Goal: Information Seeking & Learning: Compare options

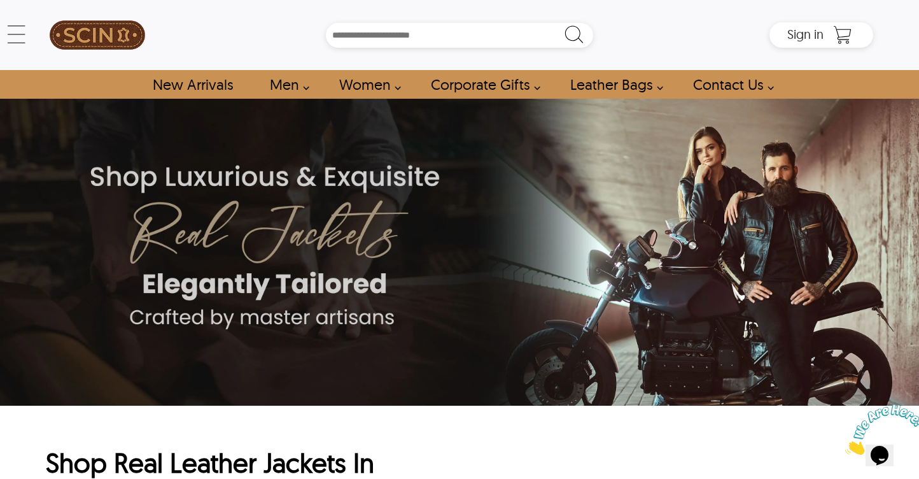
scroll to position [38, 0]
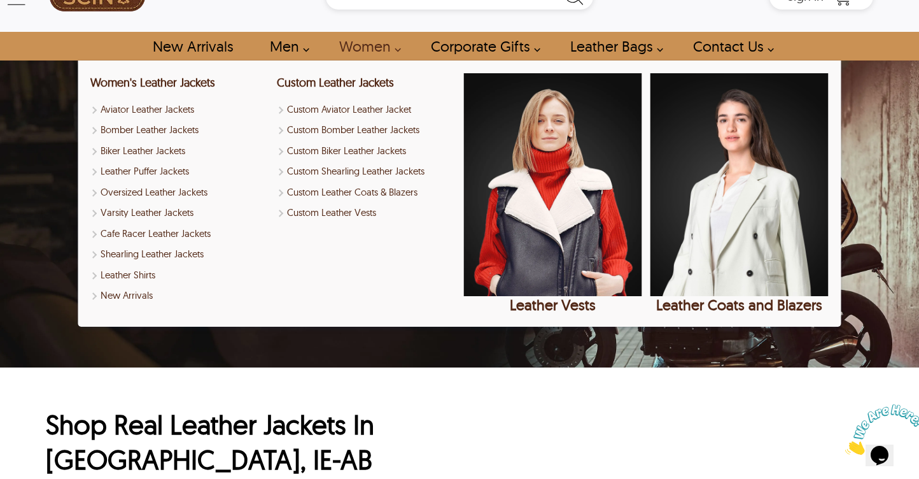
click at [362, 47] on link "Women" at bounding box center [366, 46] width 83 height 29
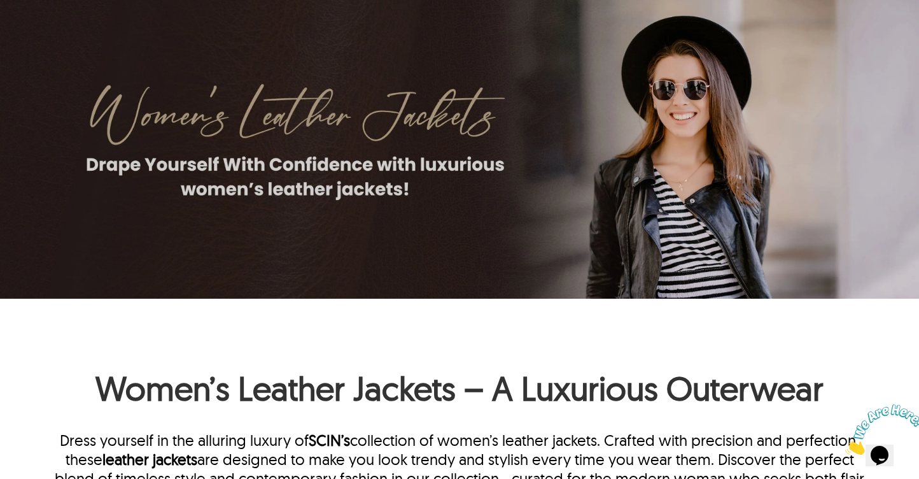
scroll to position [45, 0]
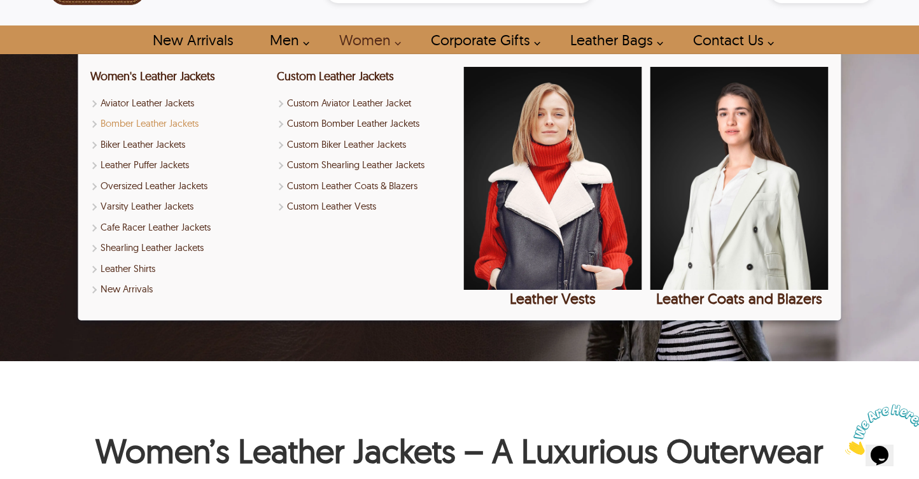
click at [195, 126] on link "Bomber Leather Jackets" at bounding box center [179, 123] width 178 height 15
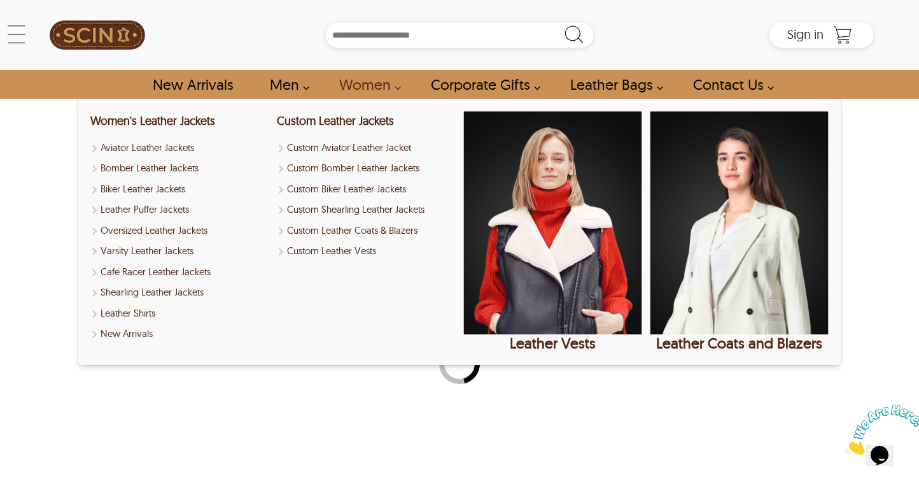
select select "********"
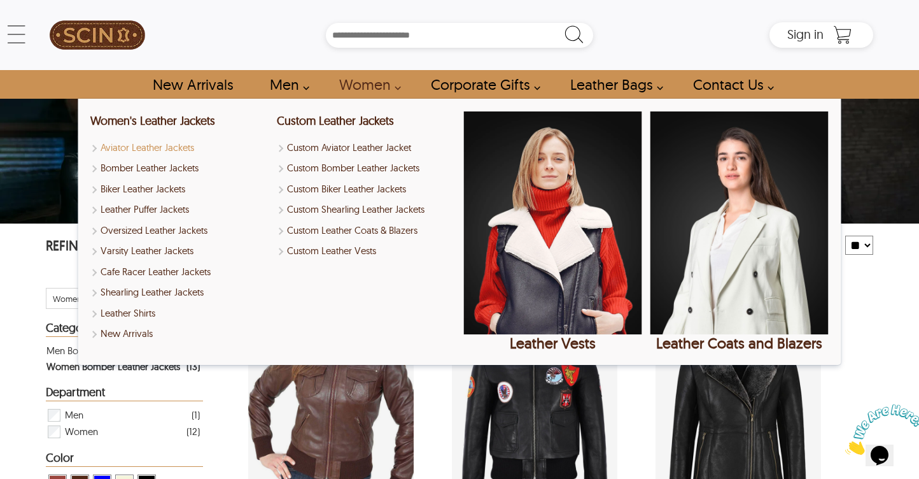
click at [151, 148] on link "Aviator Leather Jackets" at bounding box center [179, 148] width 178 height 15
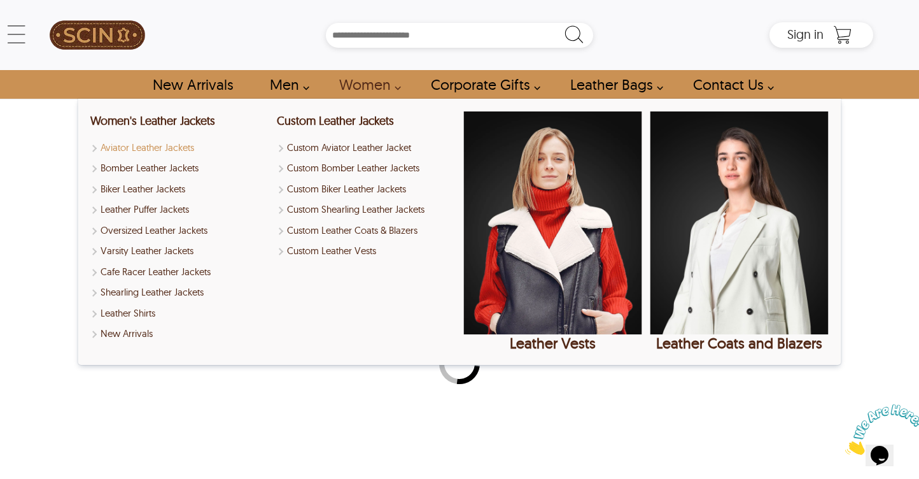
select select "********"
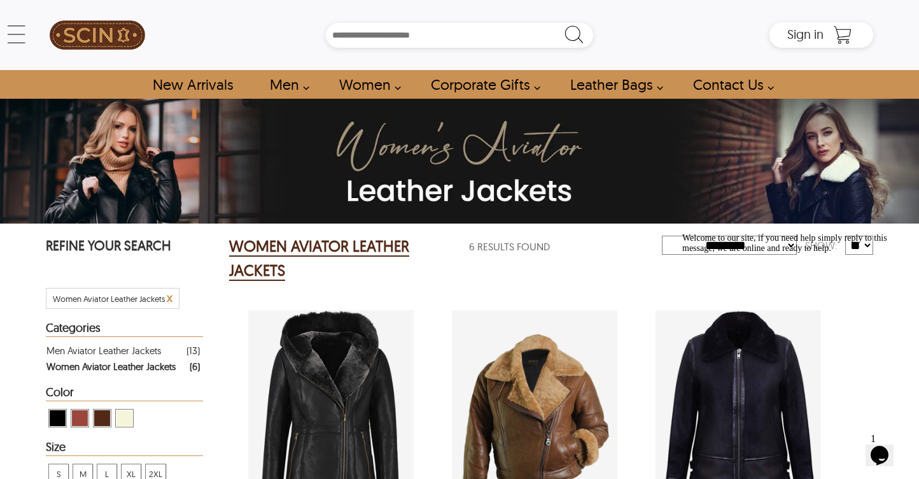
click at [339, 271] on div "WOMEN AVIATOR LEATHER JACKETS" at bounding box center [345, 258] width 232 height 48
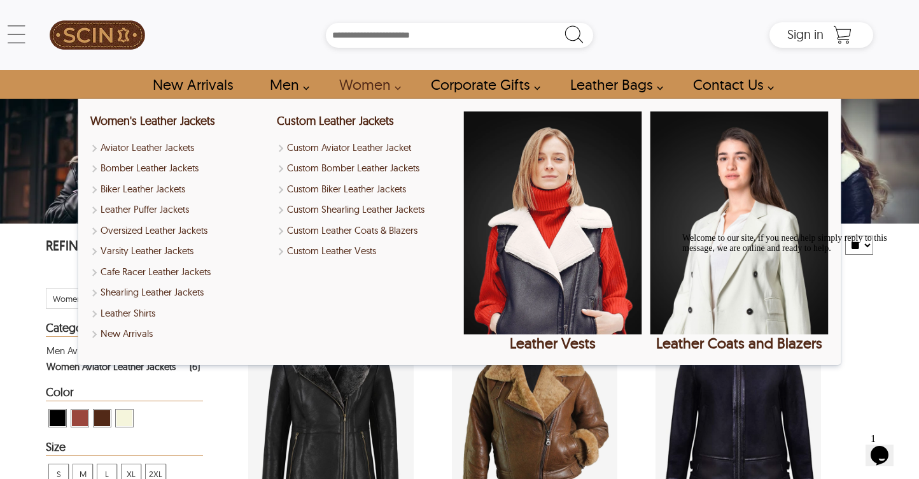
click at [357, 87] on link "Women" at bounding box center [366, 84] width 83 height 29
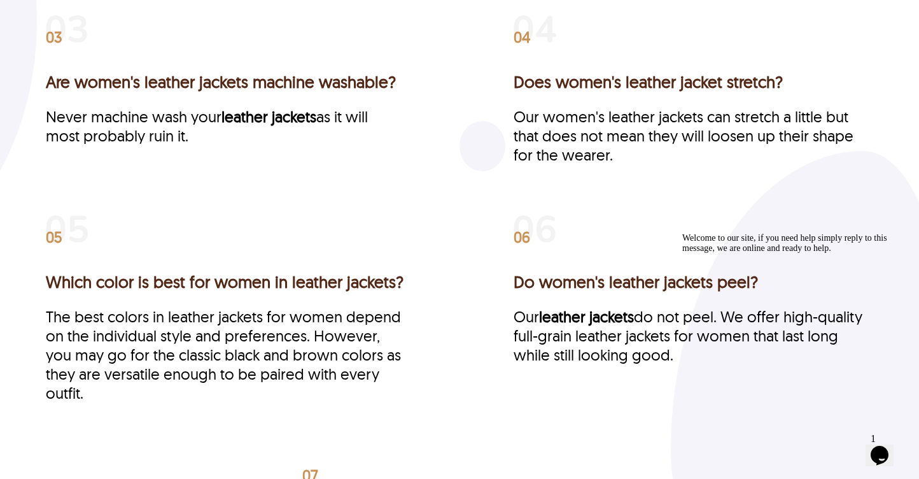
scroll to position [3383, 0]
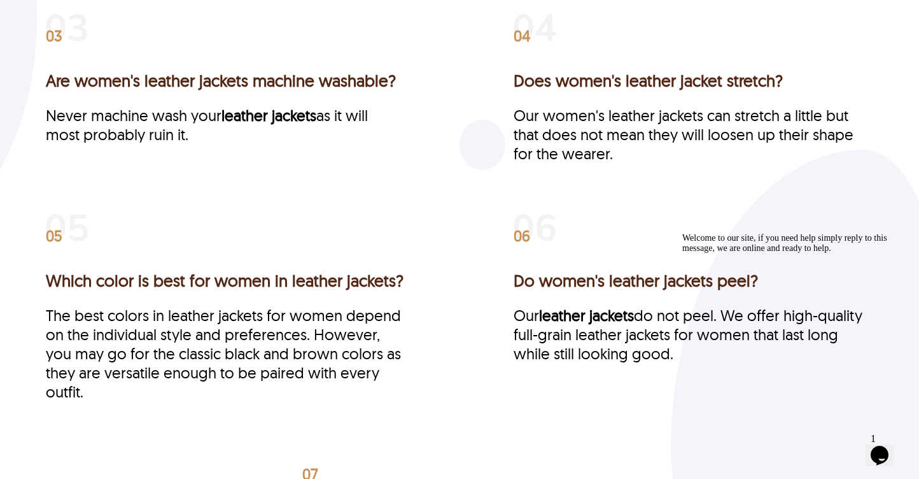
scroll to position [2004, 0]
